Goal: Find contact information: Find contact information

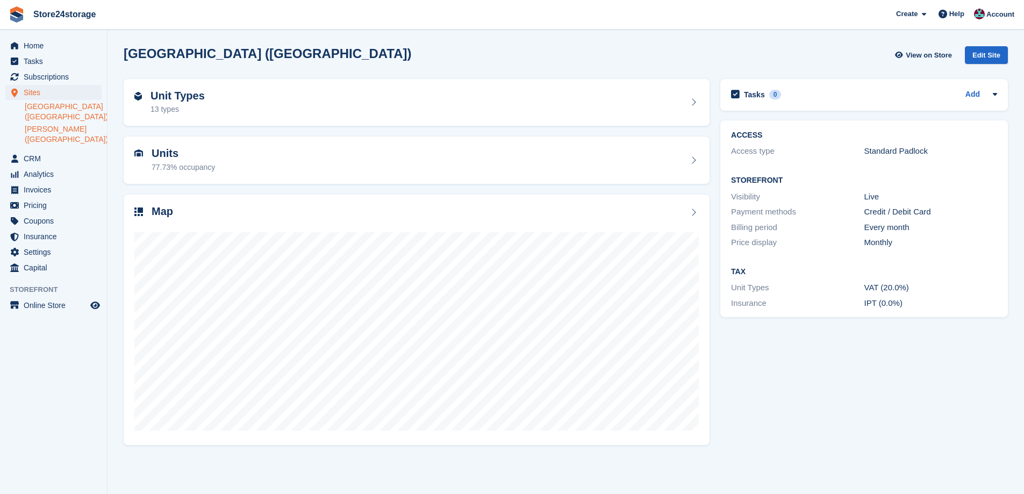
click at [64, 137] on link "[PERSON_NAME] ([GEOGRAPHIC_DATA])" at bounding box center [63, 134] width 77 height 20
click at [415, 220] on div at bounding box center [416, 326] width 564 height 215
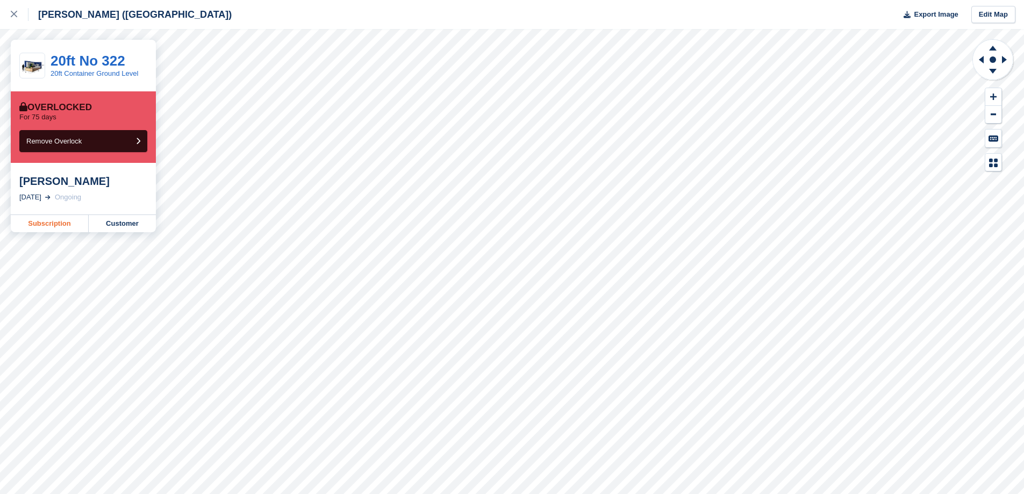
click at [67, 224] on link "Subscription" at bounding box center [50, 223] width 78 height 17
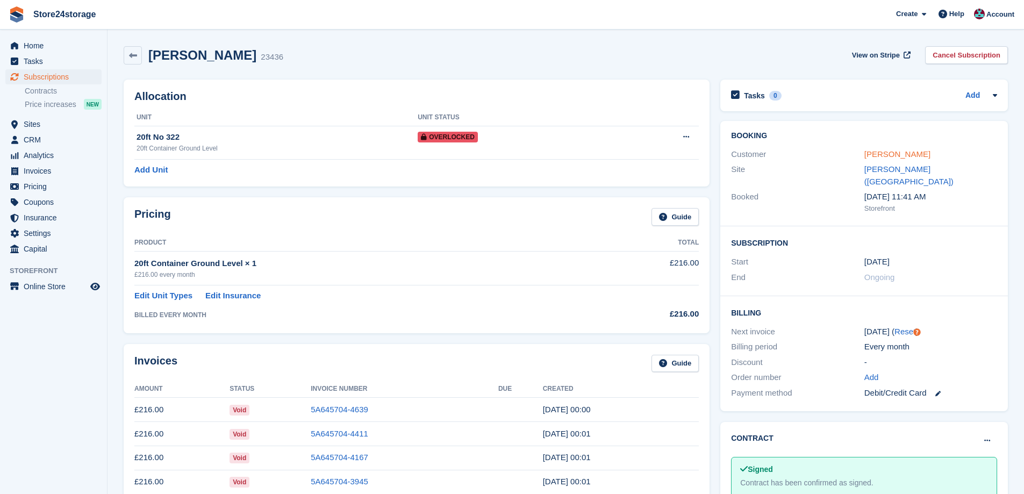
click at [866, 152] on link "[PERSON_NAME]" at bounding box center [897, 153] width 66 height 9
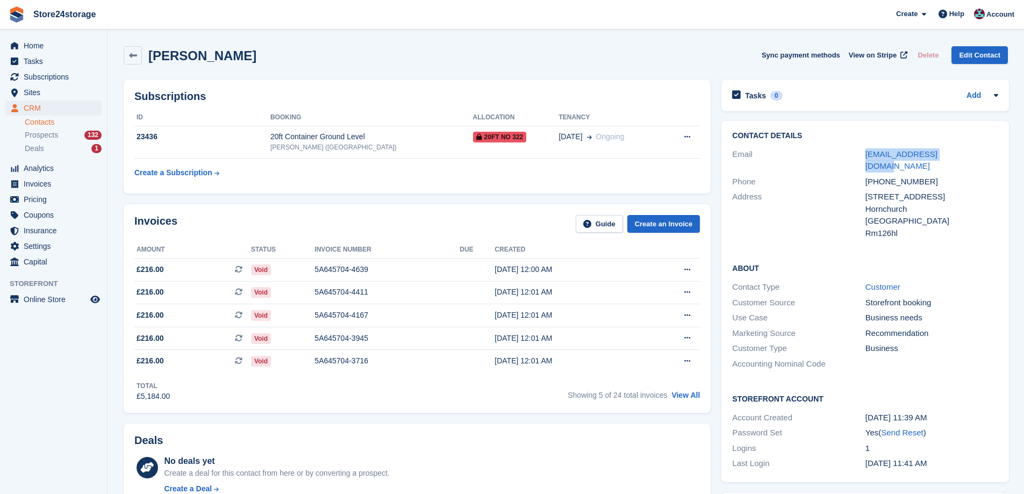
drag, startPoint x: 957, startPoint y: 153, endPoint x: 859, endPoint y: 156, distance: 97.9
click at [859, 156] on div "Email [EMAIL_ADDRESS][DOMAIN_NAME]" at bounding box center [865, 160] width 266 height 27
copy div "[EMAIL_ADDRESS][DOMAIN_NAME]"
